Goal: Task Accomplishment & Management: Use online tool/utility

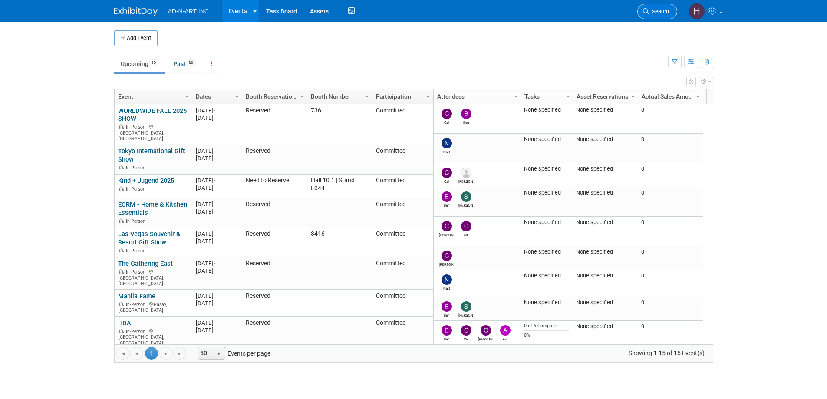
click at [650, 8] on link "Search" at bounding box center [658, 11] width 40 height 15
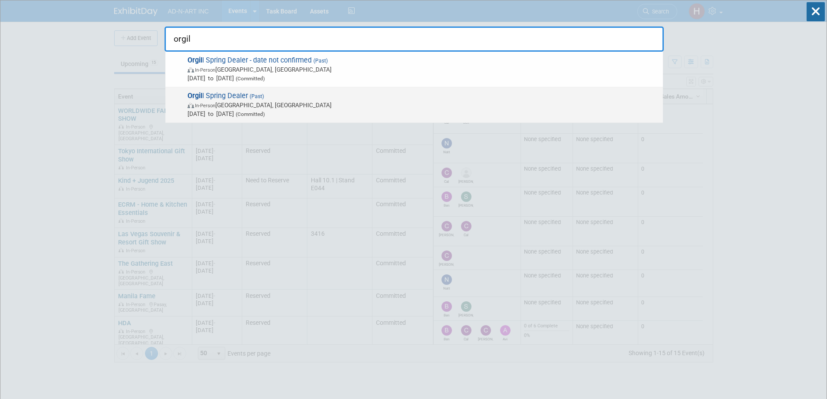
type input "orgil"
click at [210, 96] on span "Orgil l Spring Dealer (Past) In-Person [GEOGRAPHIC_DATA], [GEOGRAPHIC_DATA] [DA…" at bounding box center [422, 105] width 474 height 26
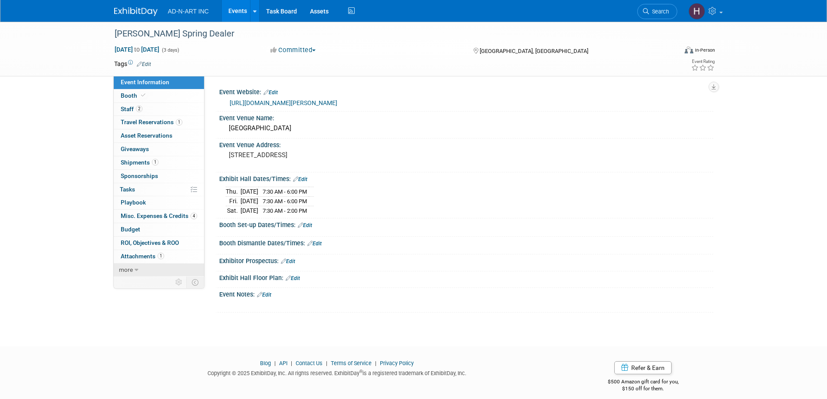
click at [126, 275] on link "more" at bounding box center [159, 270] width 90 height 13
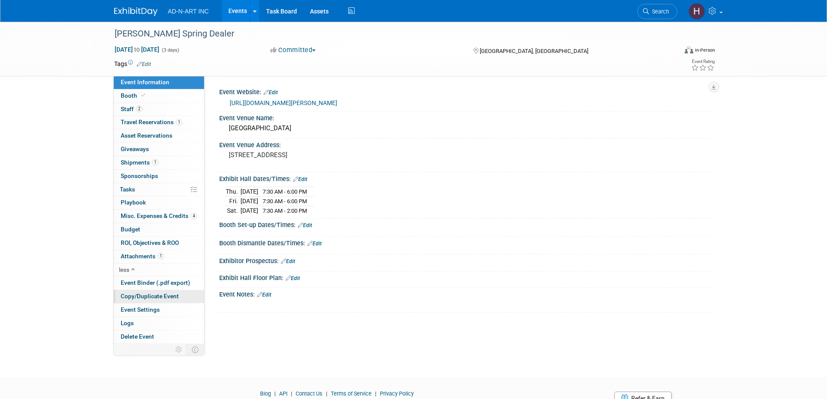
click at [144, 294] on span "Copy/Duplicate Event" at bounding box center [150, 296] width 58 height 7
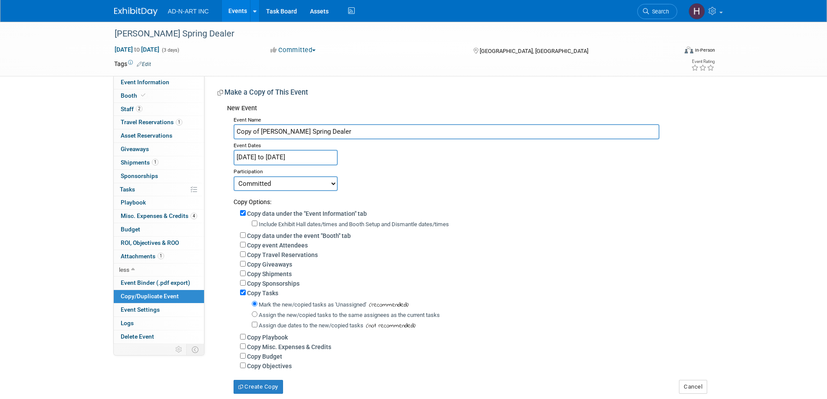
drag, startPoint x: 260, startPoint y: 130, endPoint x: 231, endPoint y: 129, distance: 28.7
click at [231, 129] on div "Event Name Copy of Orgill Spring Dealer Event Dates Feb 22, 2024 to Feb 24, 202…" at bounding box center [467, 254] width 480 height 280
drag, startPoint x: 273, startPoint y: 130, endPoint x: 254, endPoint y: 130, distance: 19.5
click at [254, 130] on input "Orgill Spring Dealer" at bounding box center [447, 131] width 426 height 15
click at [290, 131] on input "Orgill Dealer" at bounding box center [447, 131] width 426 height 15
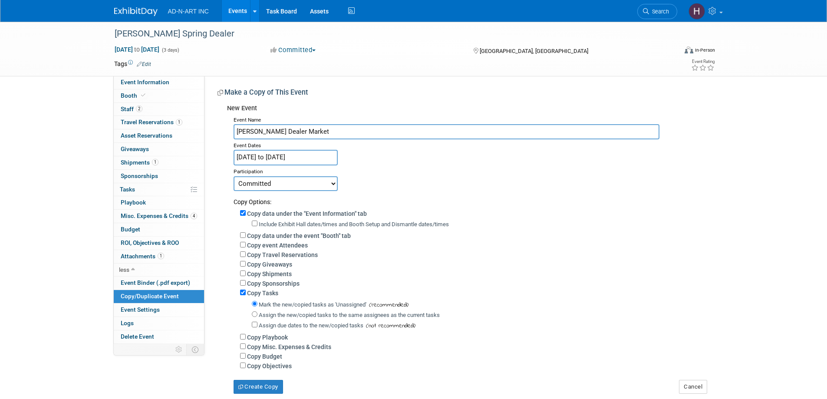
type input "Orgill Dealer Market"
click at [292, 155] on input "Feb 22, 2024 to Feb 24, 2024" at bounding box center [286, 157] width 104 height 15
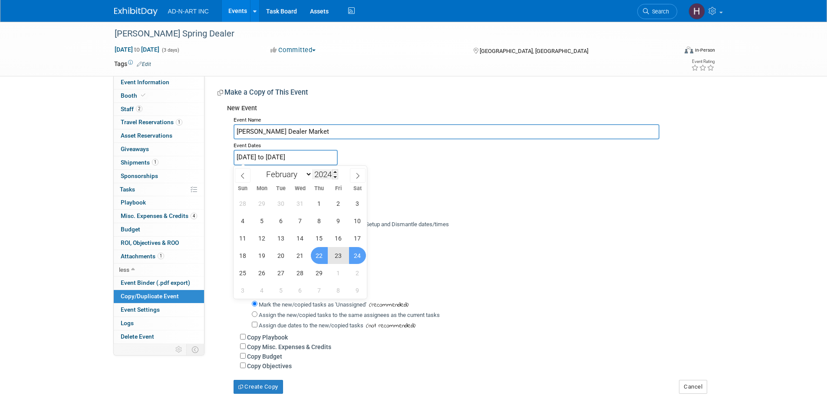
click at [328, 175] on input "2024" at bounding box center [325, 174] width 26 height 10
click at [333, 170] on span at bounding box center [335, 171] width 6 height 5
click at [335, 170] on span at bounding box center [335, 171] width 6 height 5
type input "2026"
click at [321, 203] on span "5" at bounding box center [319, 203] width 17 height 17
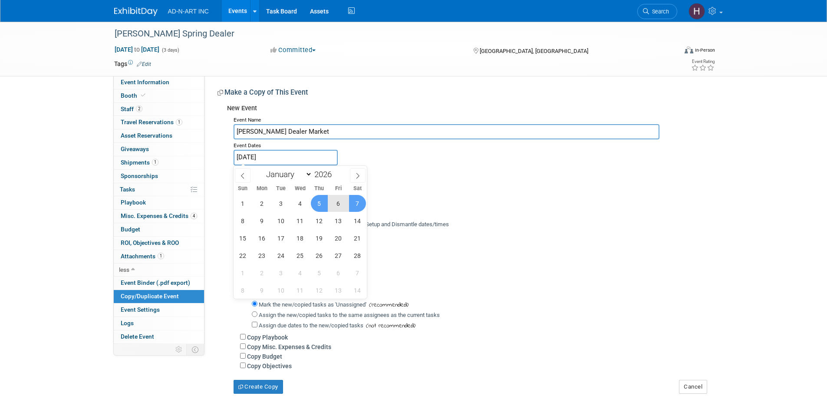
click at [357, 205] on span "7" at bounding box center [357, 203] width 17 height 17
type input "Feb 5, 2026 to Feb 7, 2026"
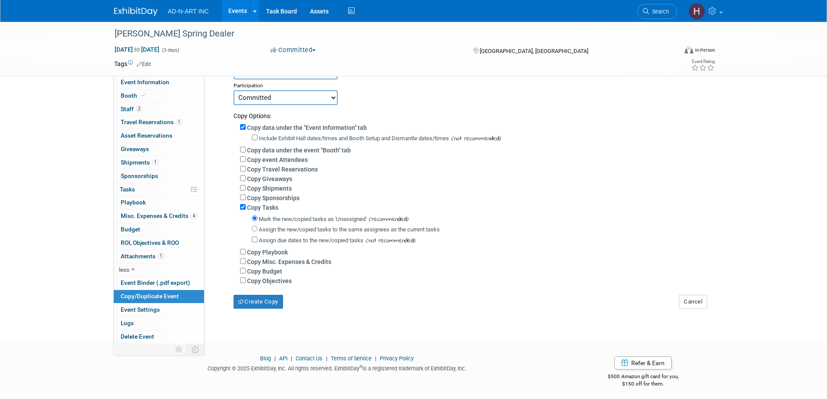
scroll to position [87, 0]
click at [241, 208] on input "Copy Tasks" at bounding box center [243, 206] width 6 height 6
checkbox input "false"
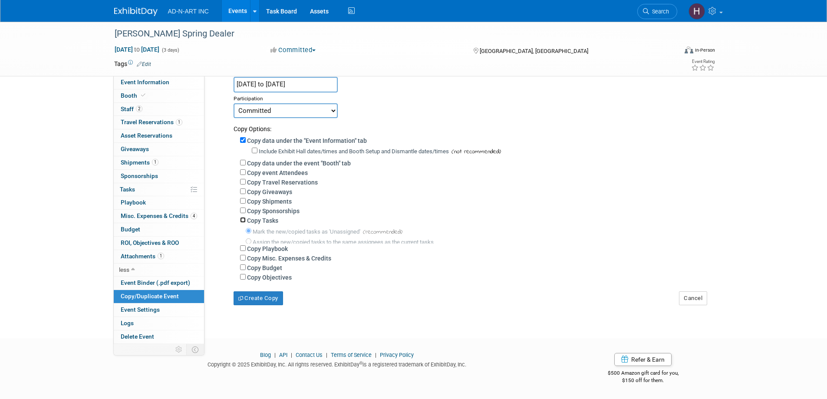
scroll to position [60, 0]
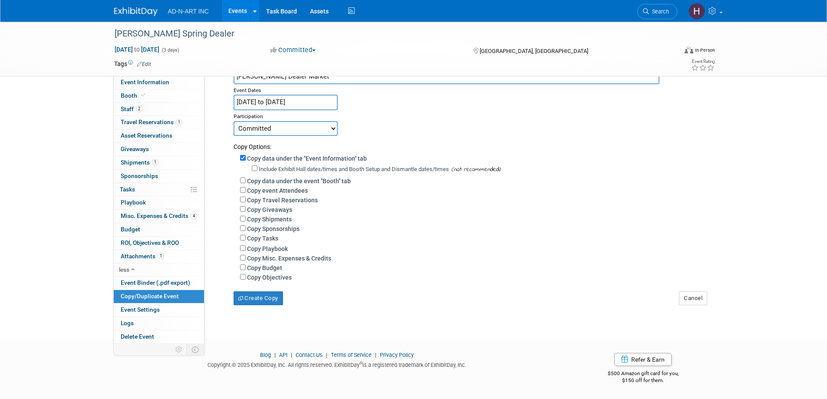
click at [288, 187] on label "Copy event Attendees" at bounding box center [277, 190] width 61 height 7
click at [246, 187] on input "Copy event Attendees" at bounding box center [243, 190] width 6 height 6
checkbox input "true"
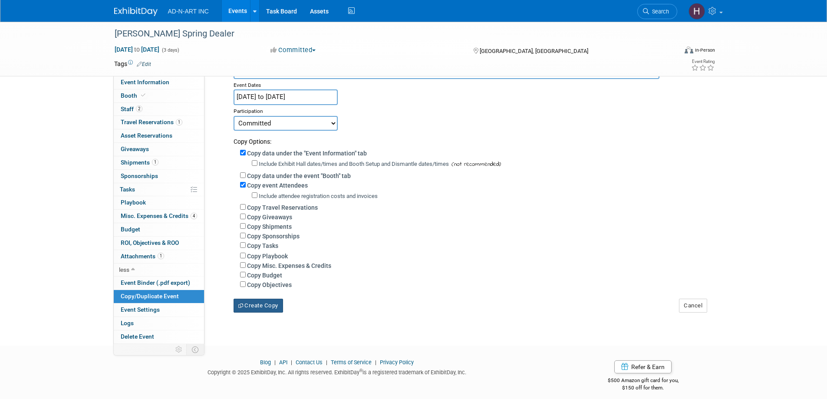
click at [256, 309] on button "Create Copy" at bounding box center [259, 306] width 50 height 14
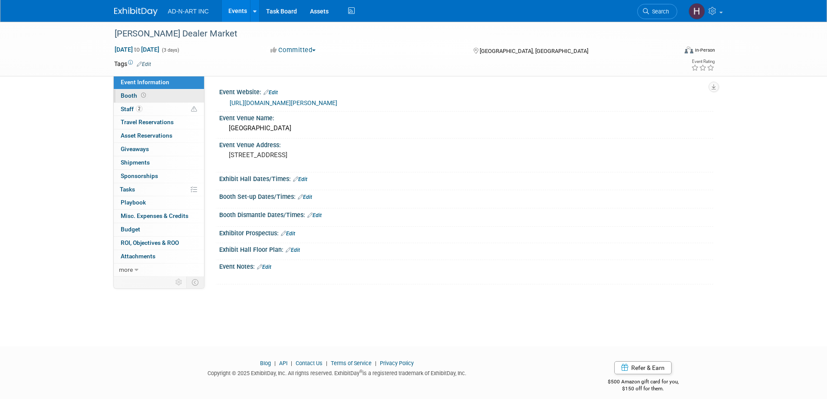
click at [122, 93] on span "Booth" at bounding box center [134, 95] width 27 height 7
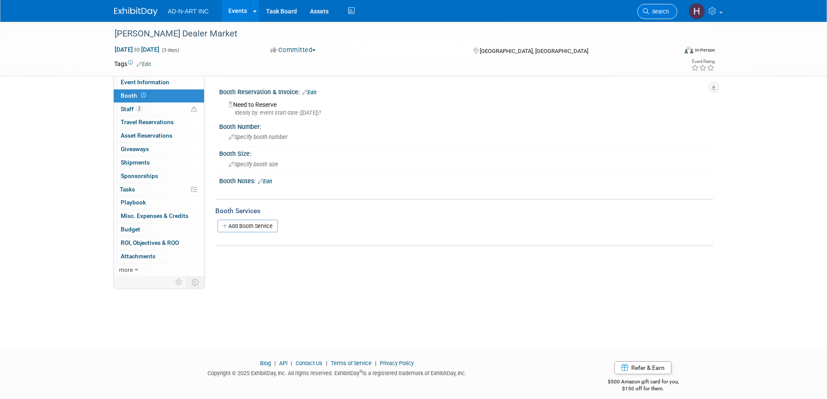
click at [659, 13] on span "Search" at bounding box center [659, 11] width 20 height 7
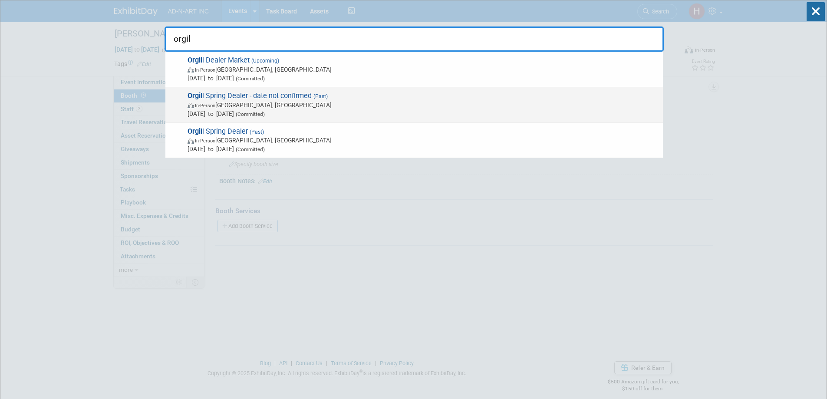
type input "orgil"
click at [311, 107] on span "In-Person New Orleans, LA" at bounding box center [423, 105] width 471 height 9
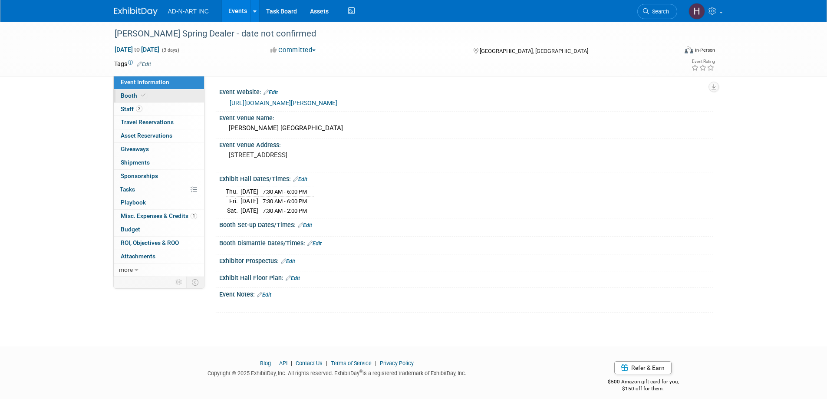
click at [141, 93] on icon at bounding box center [143, 95] width 4 height 5
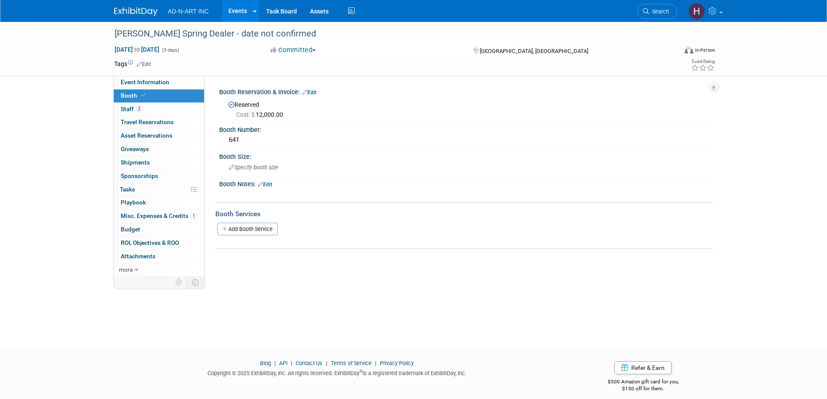
click at [134, 102] on link "Booth" at bounding box center [159, 95] width 90 height 13
